Goal: Task Accomplishment & Management: Manage account settings

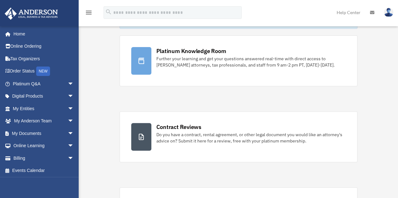
scroll to position [63, 0]
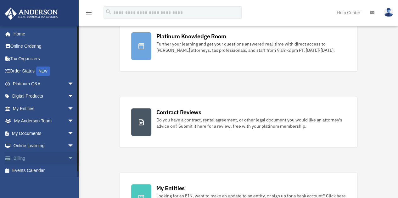
click at [68, 156] on span "arrow_drop_down" at bounding box center [74, 158] width 13 height 13
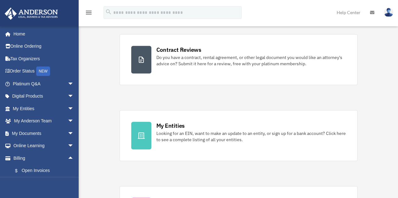
scroll to position [126, 0]
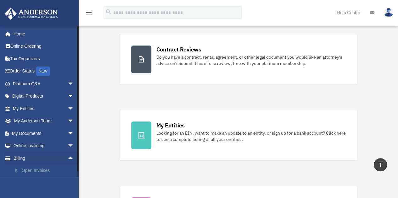
click at [36, 170] on link "$ Open Invoices" at bounding box center [46, 171] width 75 height 13
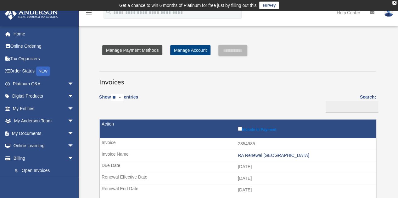
click at [143, 52] on link "Manage Payment Methods" at bounding box center [132, 50] width 60 height 10
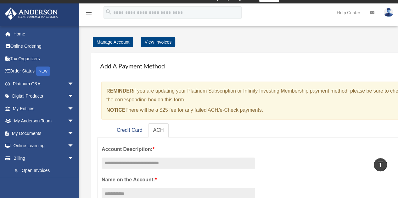
scroll to position [7, 0]
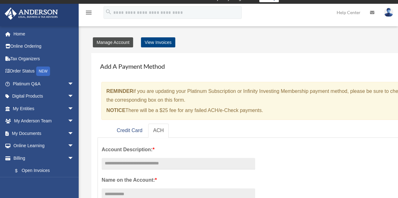
click at [111, 41] on link "Manage Account" at bounding box center [113, 42] width 40 height 10
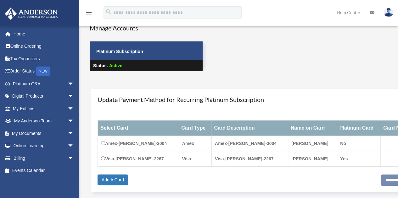
scroll to position [31, 0]
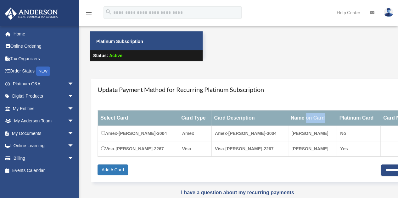
drag, startPoint x: 323, startPoint y: 117, endPoint x: 302, endPoint y: 117, distance: 20.8
click at [302, 117] on th "Name on Card" at bounding box center [312, 118] width 49 height 15
click at [329, 85] on div "Update Payment Method for Recurring Platinum Subscription Select Card Card Type…" at bounding box center [259, 130] width 337 height 103
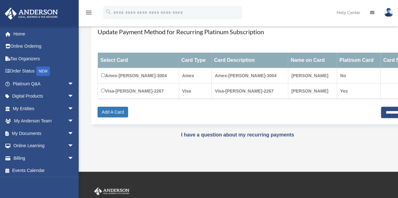
scroll to position [90, 0]
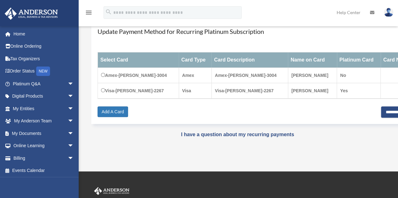
click at [88, 10] on icon "menu" at bounding box center [89, 13] width 8 height 8
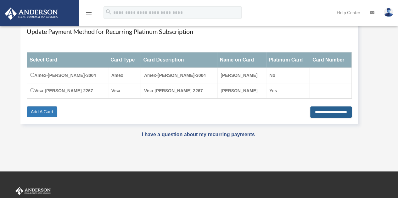
click at [317, 111] on input "**********" at bounding box center [331, 112] width 42 height 11
type input "**********"
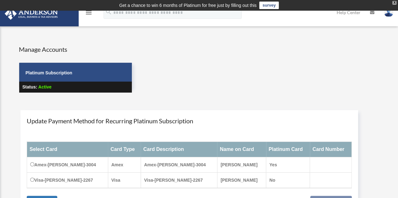
click at [394, 3] on div "X" at bounding box center [394, 3] width 4 height 4
